Goal: Task Accomplishment & Management: Use online tool/utility

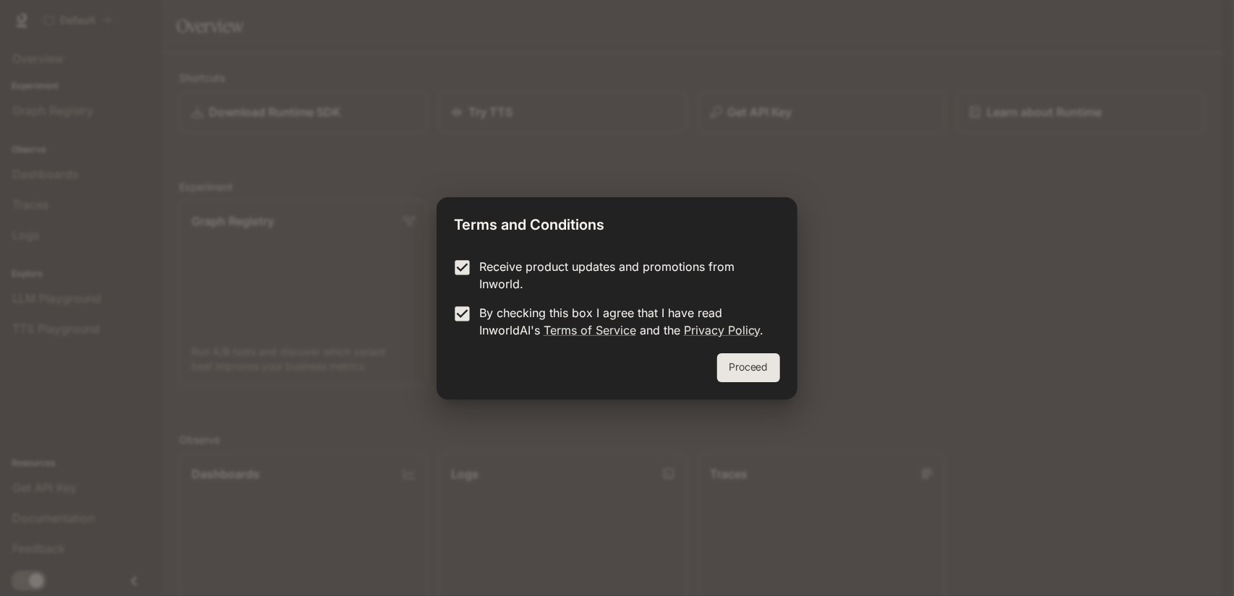
click at [725, 367] on button "Proceed" at bounding box center [748, 368] width 63 height 29
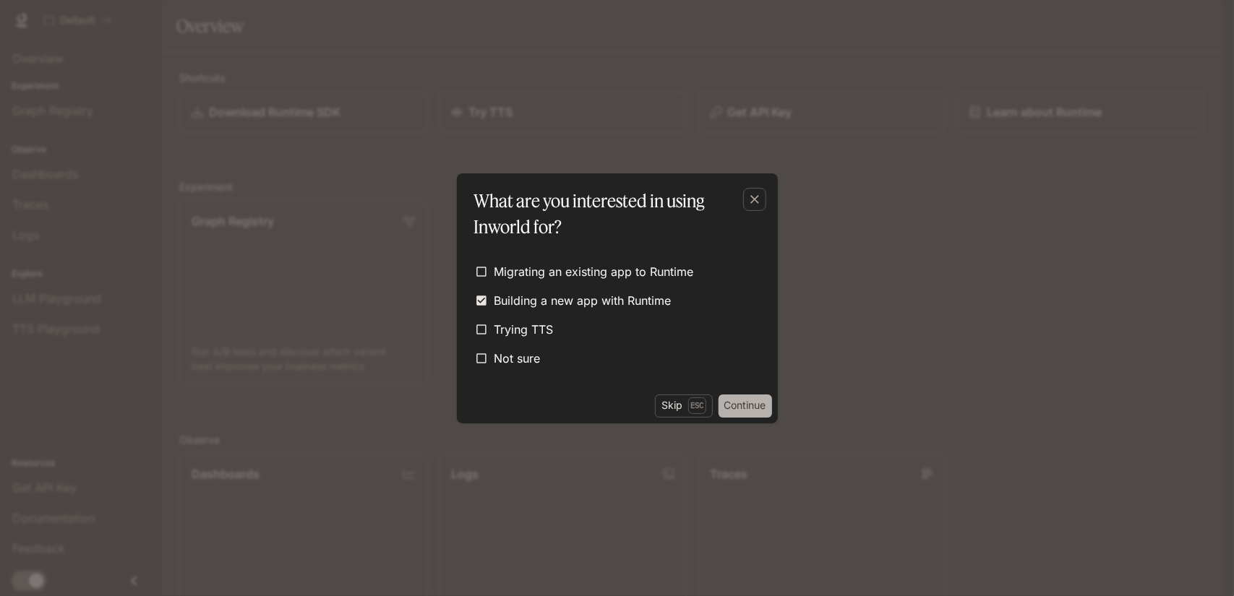
click at [731, 414] on button "Continue" at bounding box center [746, 406] width 54 height 23
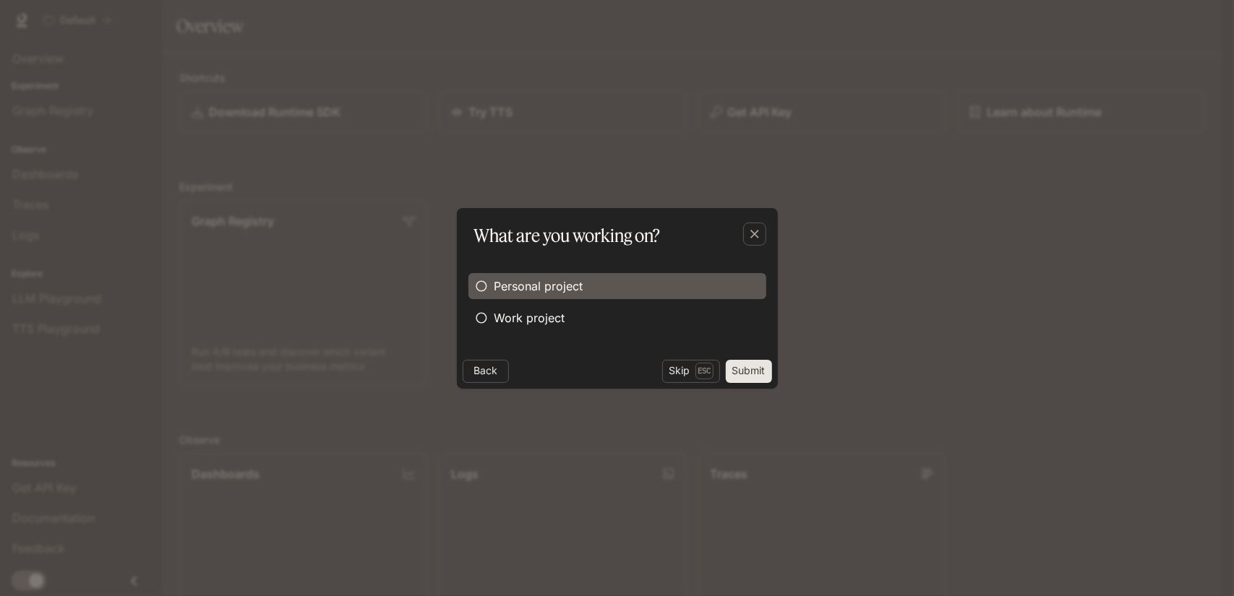
click at [531, 292] on span "Personal project" at bounding box center [539, 286] width 89 height 17
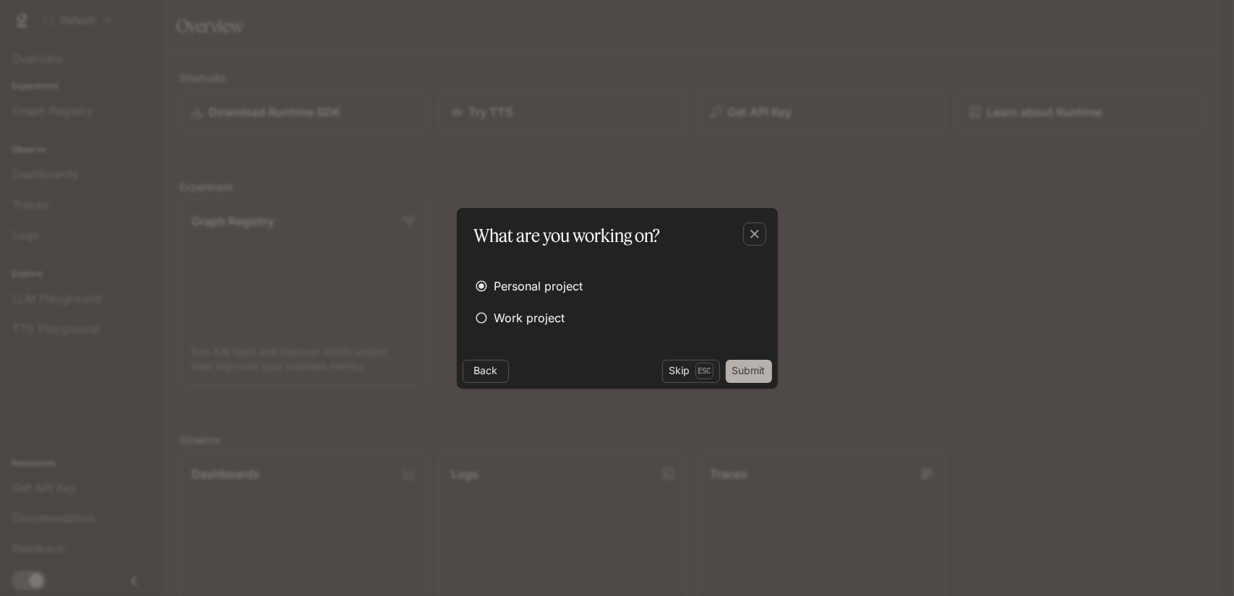
click at [753, 375] on button "Submit" at bounding box center [749, 371] width 46 height 23
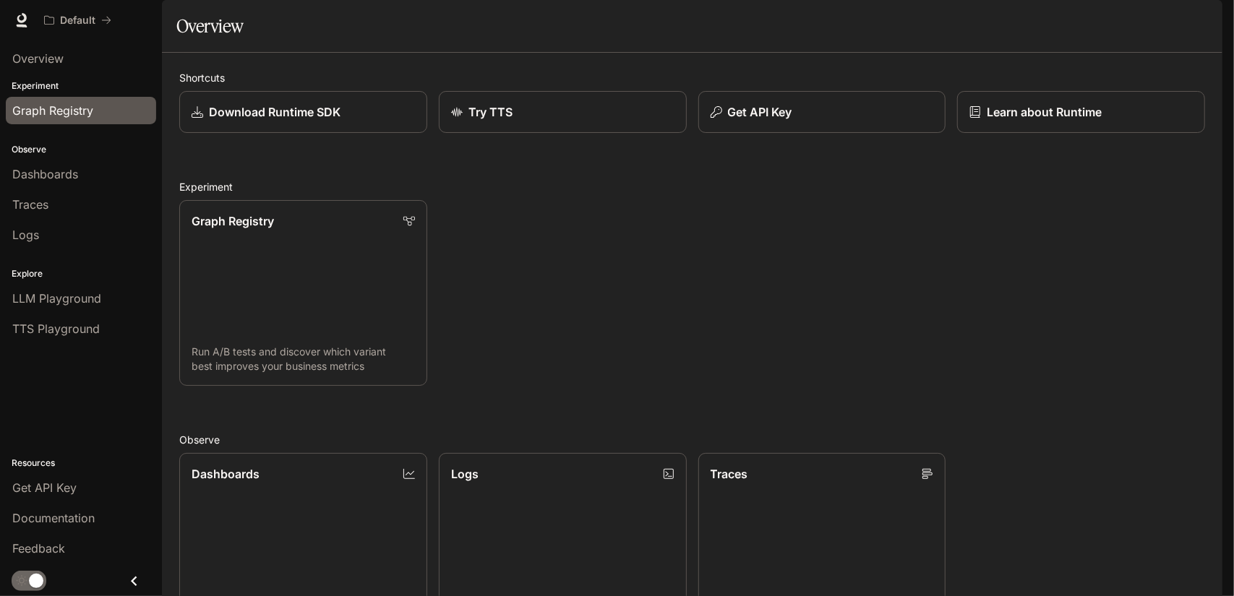
click at [74, 114] on span "Graph Registry" at bounding box center [52, 110] width 81 height 17
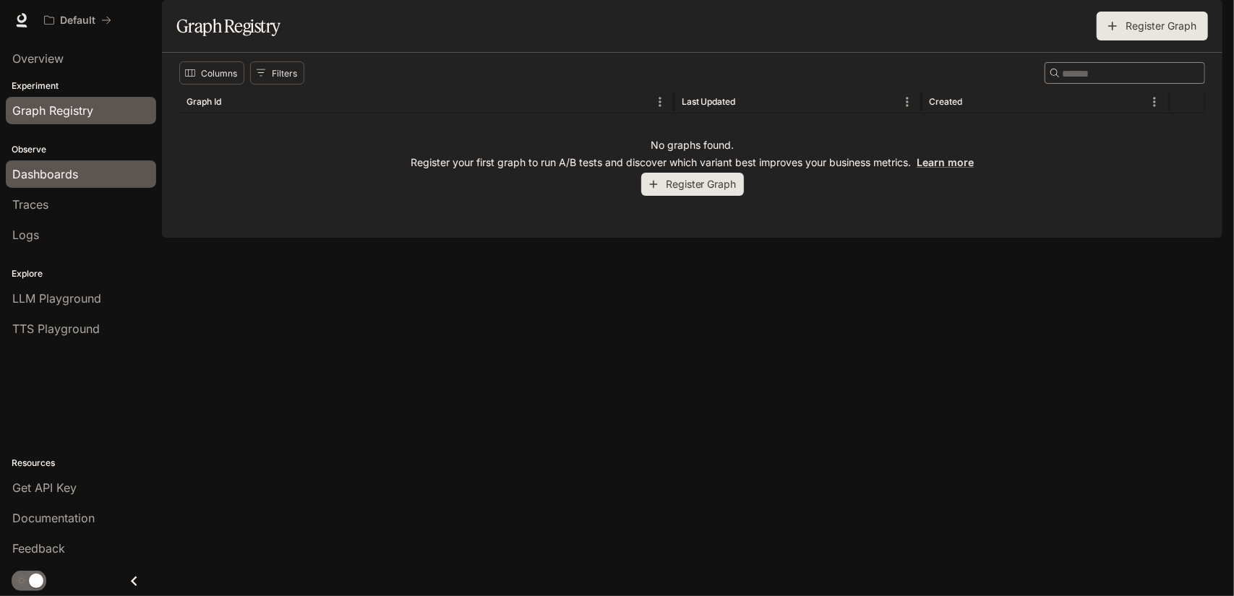
click at [91, 169] on div "Dashboards" at bounding box center [80, 174] width 137 height 17
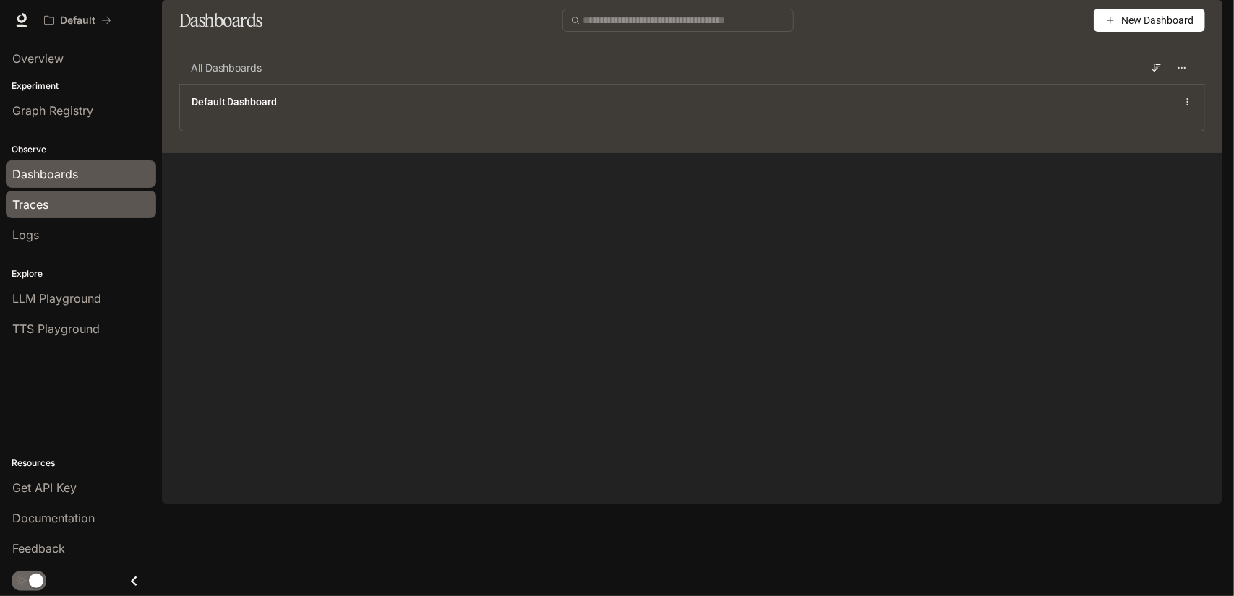
click at [99, 205] on div "Traces" at bounding box center [80, 204] width 137 height 17
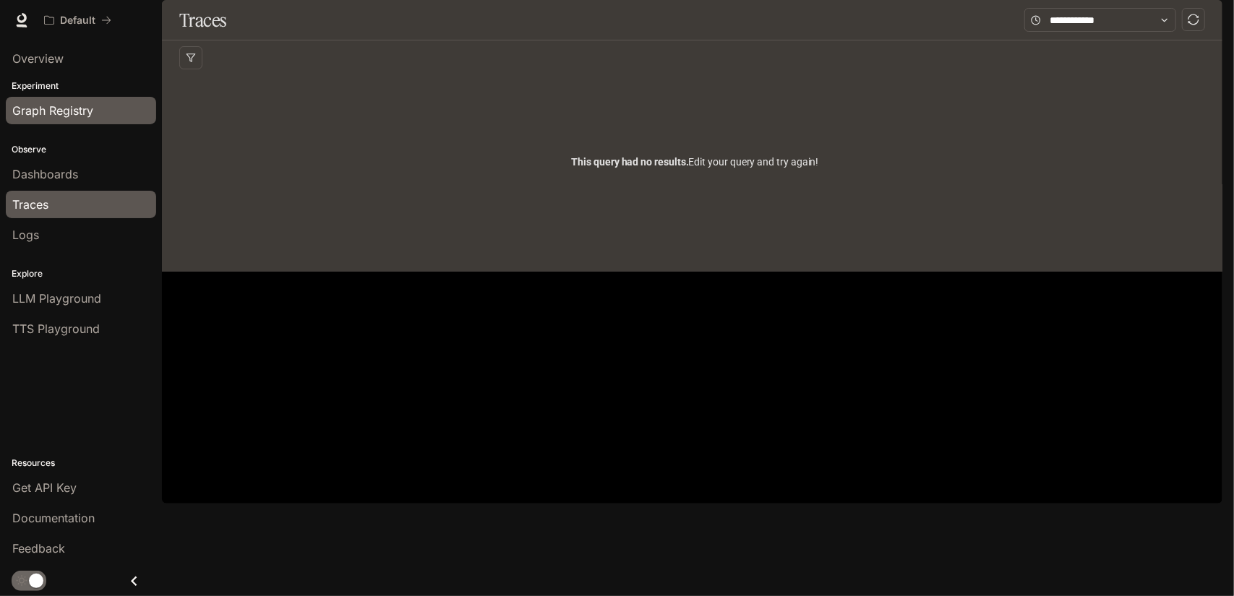
click at [64, 116] on span "Graph Registry" at bounding box center [52, 110] width 81 height 17
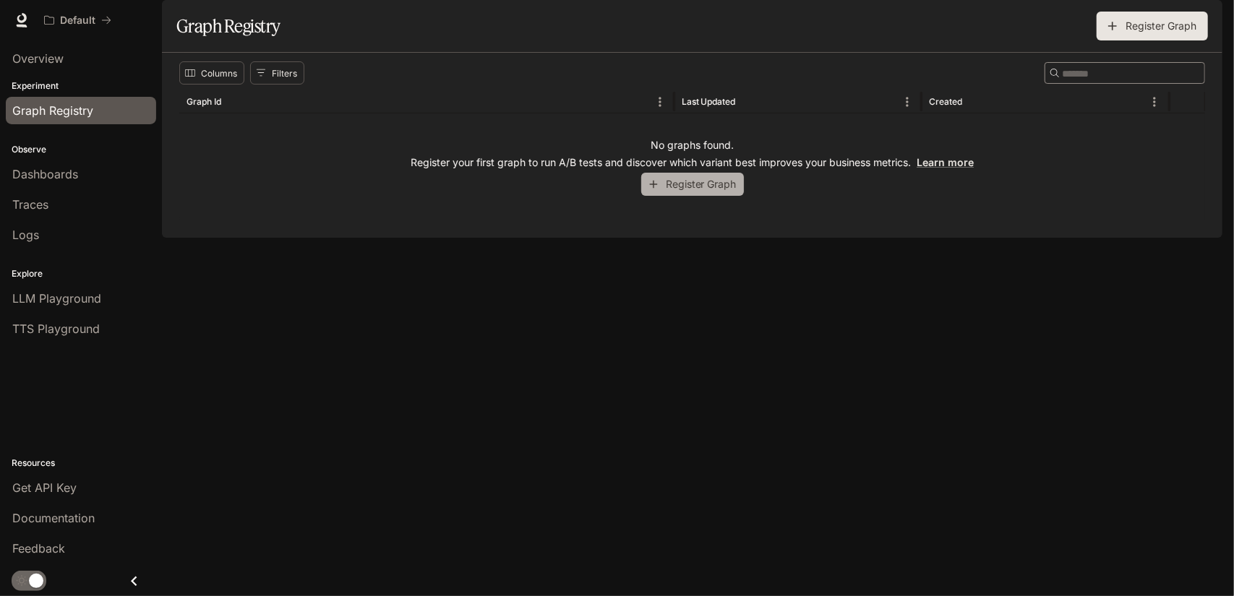
click at [717, 197] on button "Register Graph" at bounding box center [692, 185] width 103 height 24
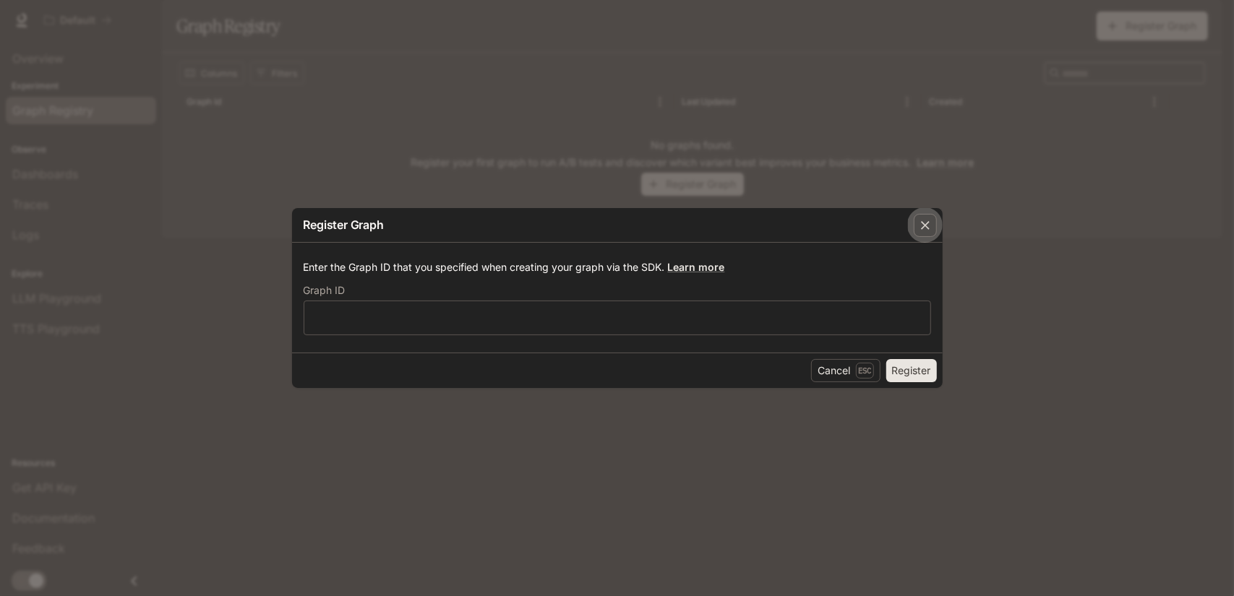
click at [923, 223] on icon "button" at bounding box center [925, 225] width 9 height 9
